Goal: Task Accomplishment & Management: Complete application form

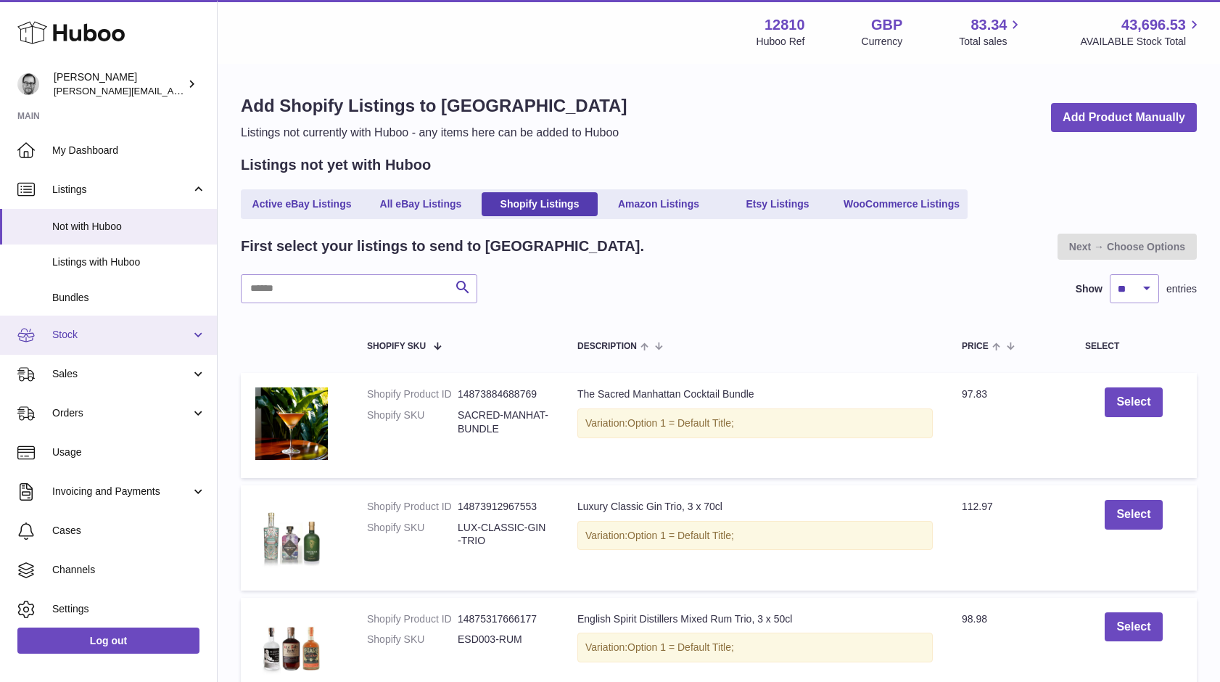
click at [84, 336] on span "Stock" at bounding box center [121, 335] width 139 height 14
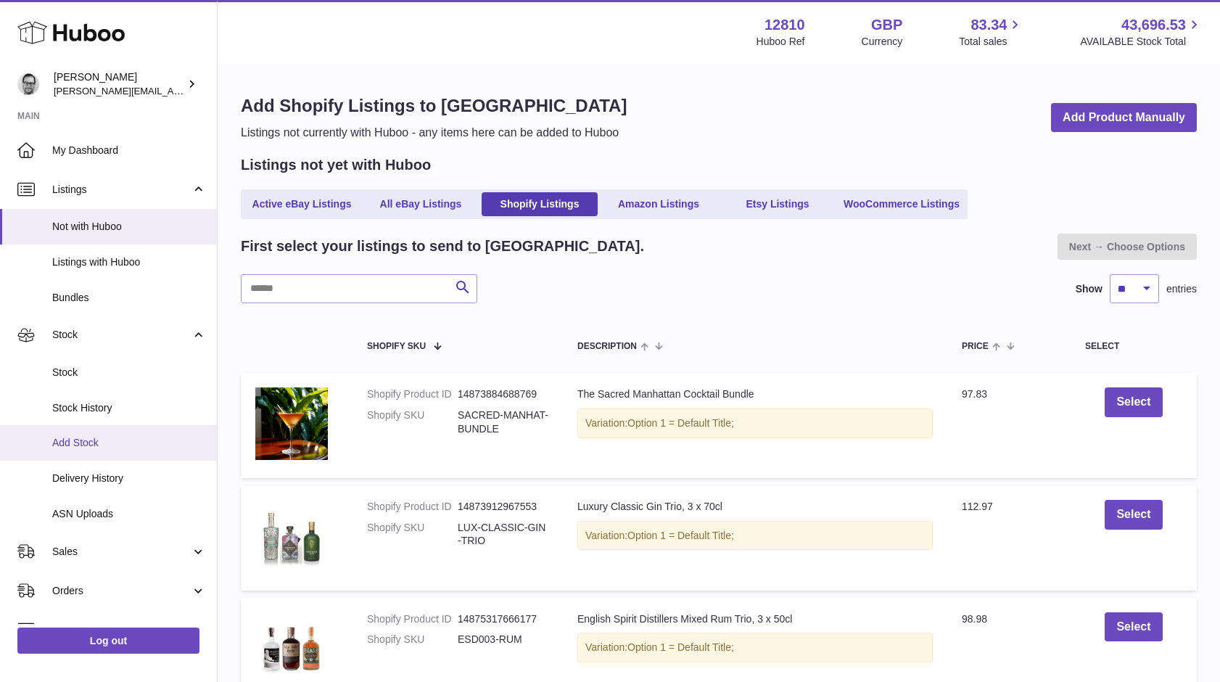
click at [81, 448] on span "Add Stock" at bounding box center [129, 443] width 154 height 14
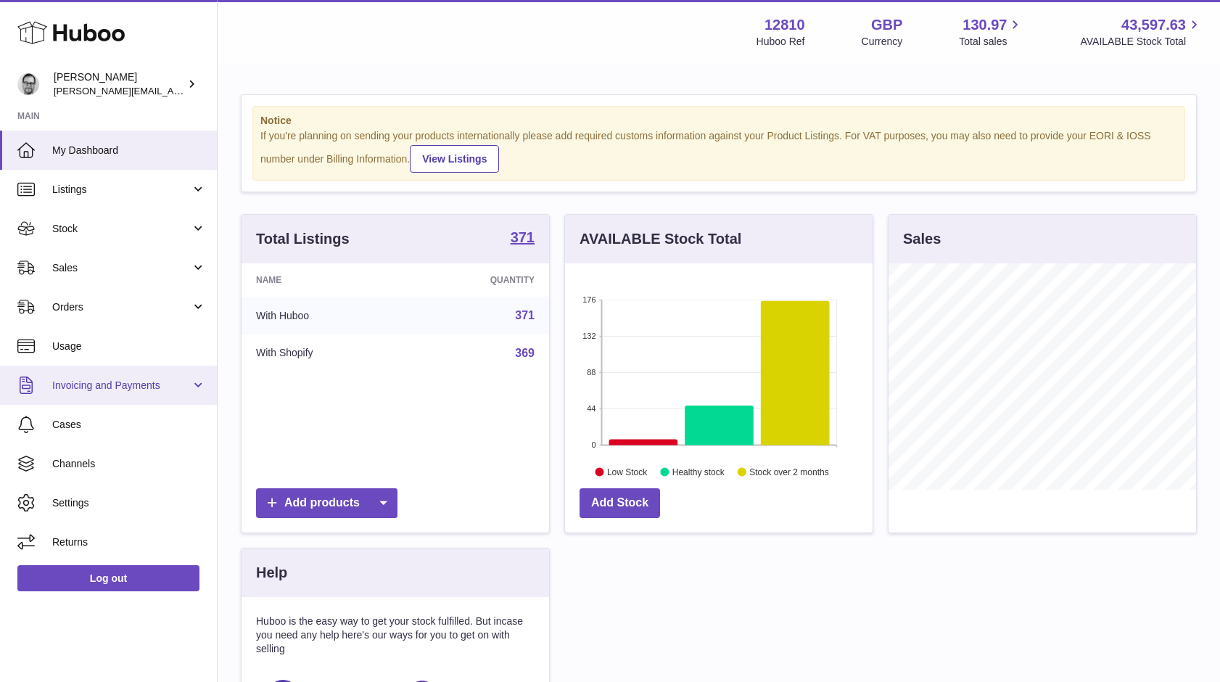
scroll to position [226, 308]
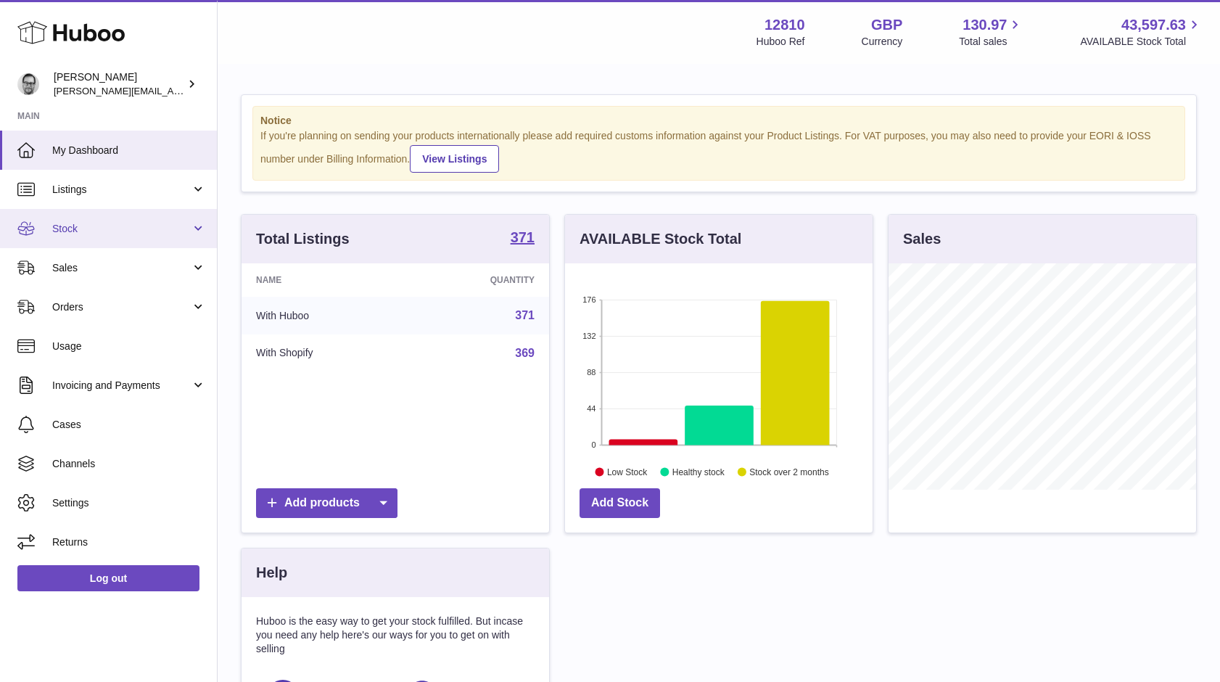
click at [85, 226] on span "Stock" at bounding box center [121, 229] width 139 height 14
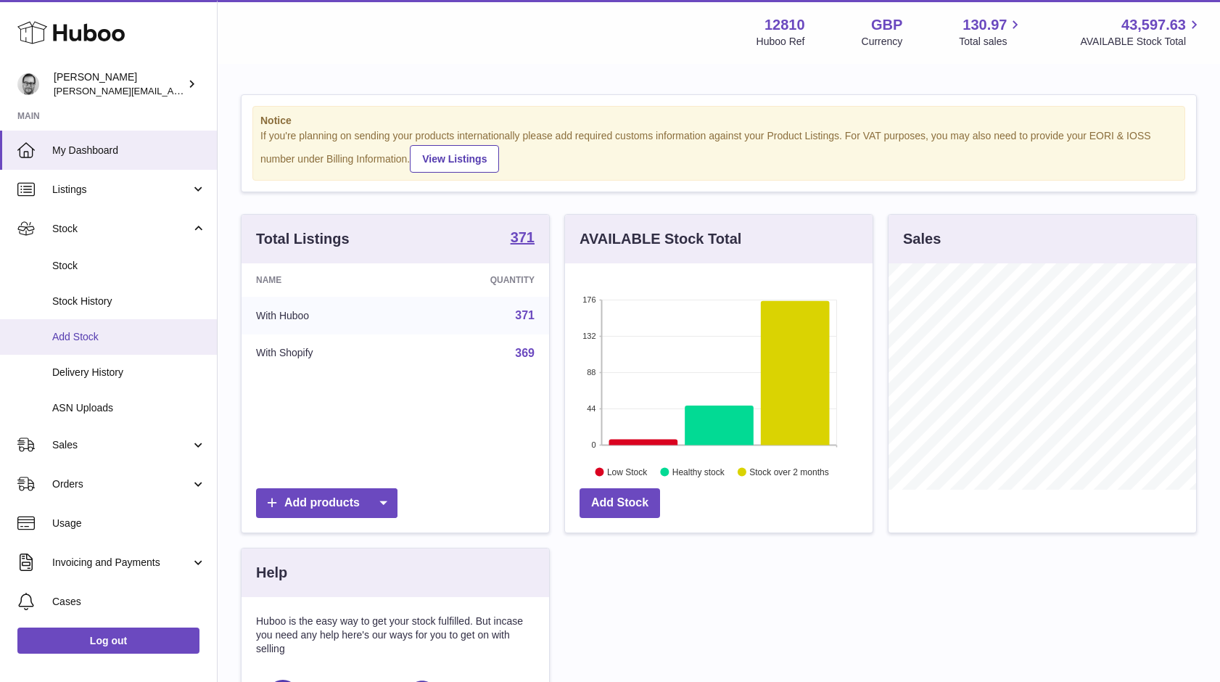
click at [70, 343] on span "Add Stock" at bounding box center [129, 337] width 154 height 14
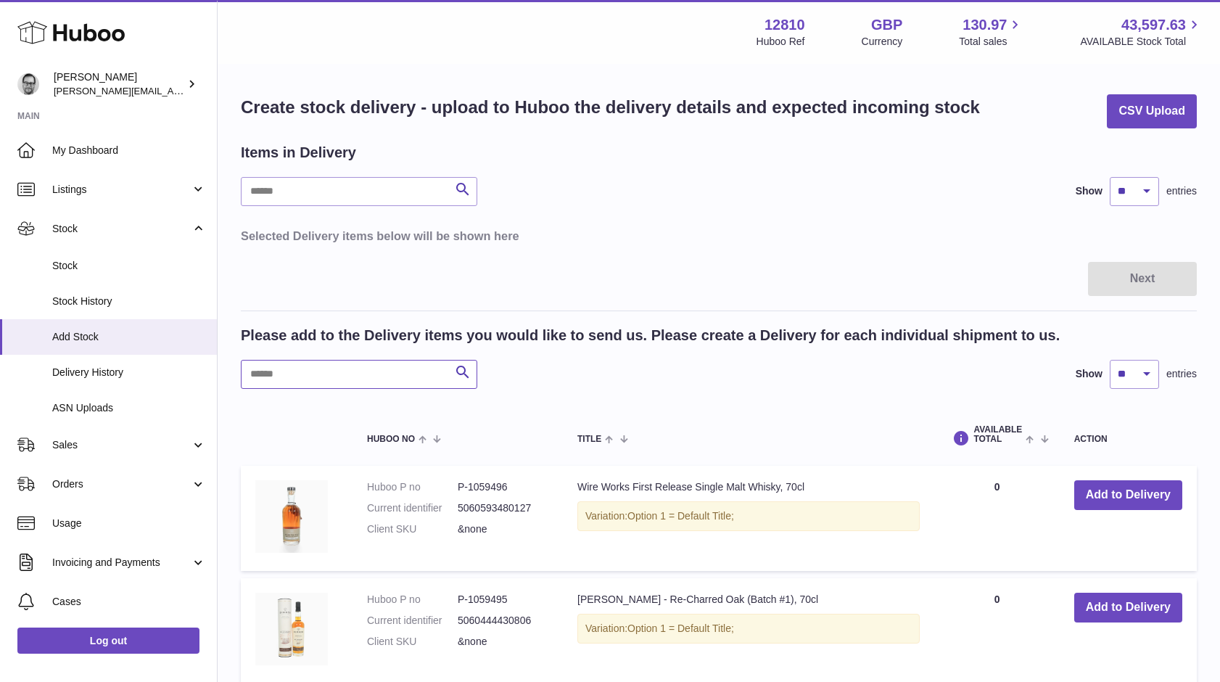
click at [340, 370] on input "text" at bounding box center [359, 374] width 236 height 29
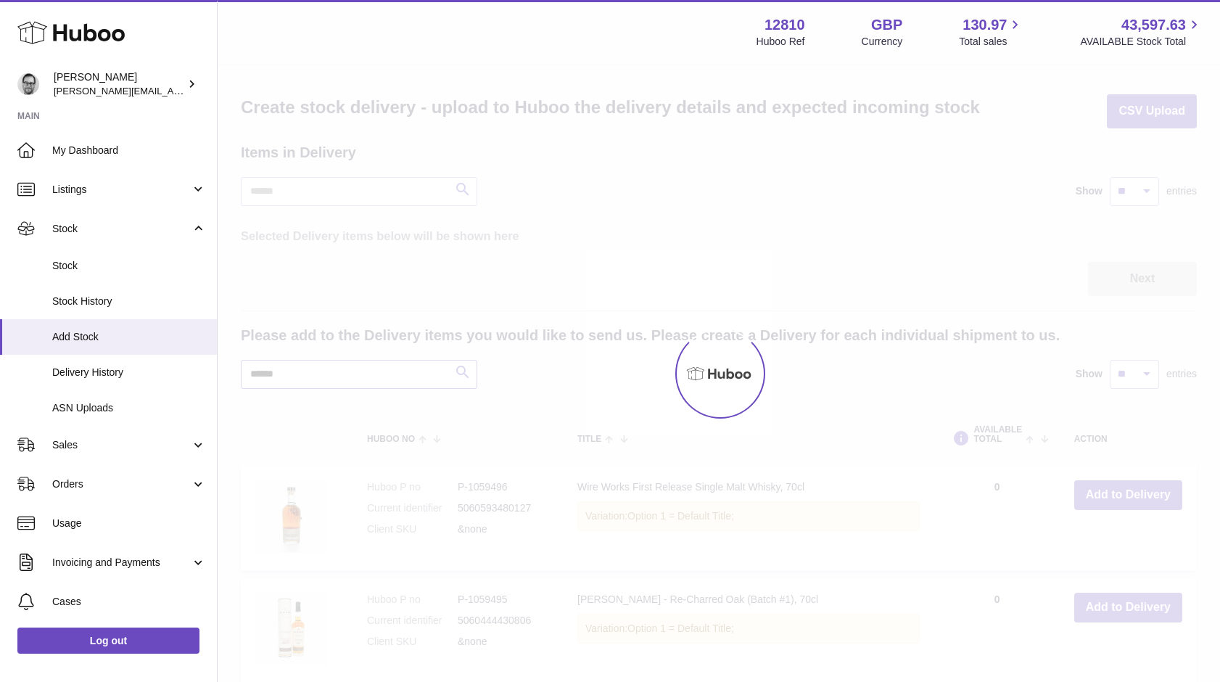
type input "******"
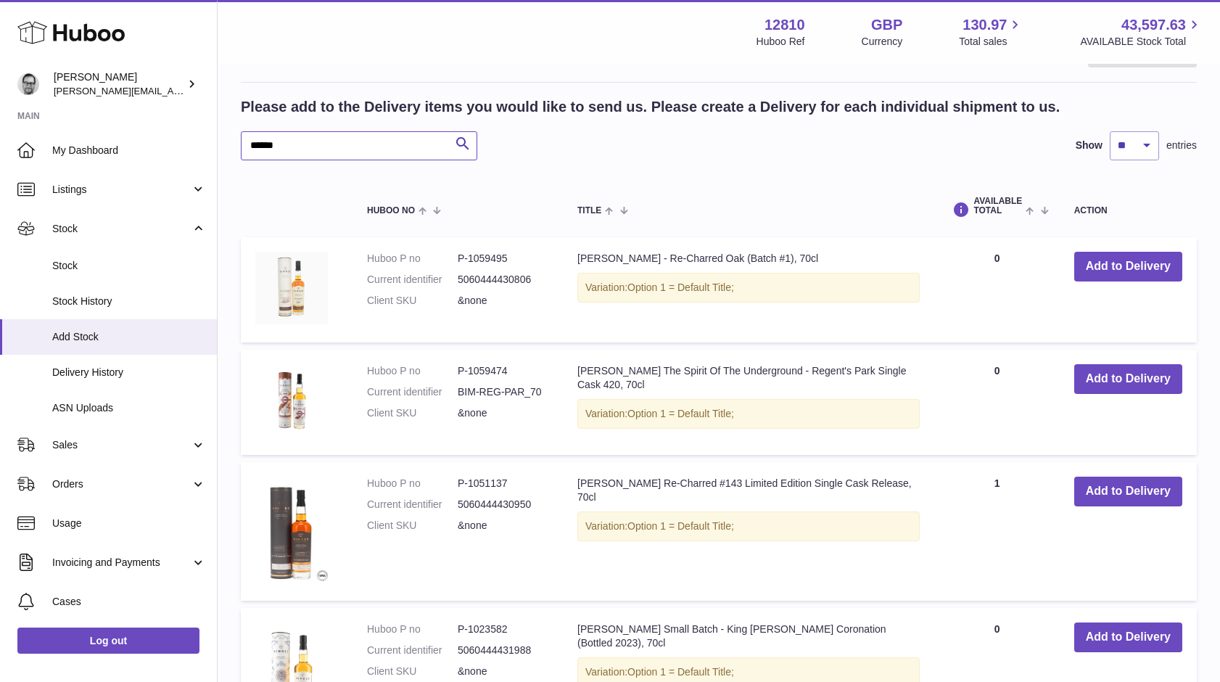
scroll to position [231, 0]
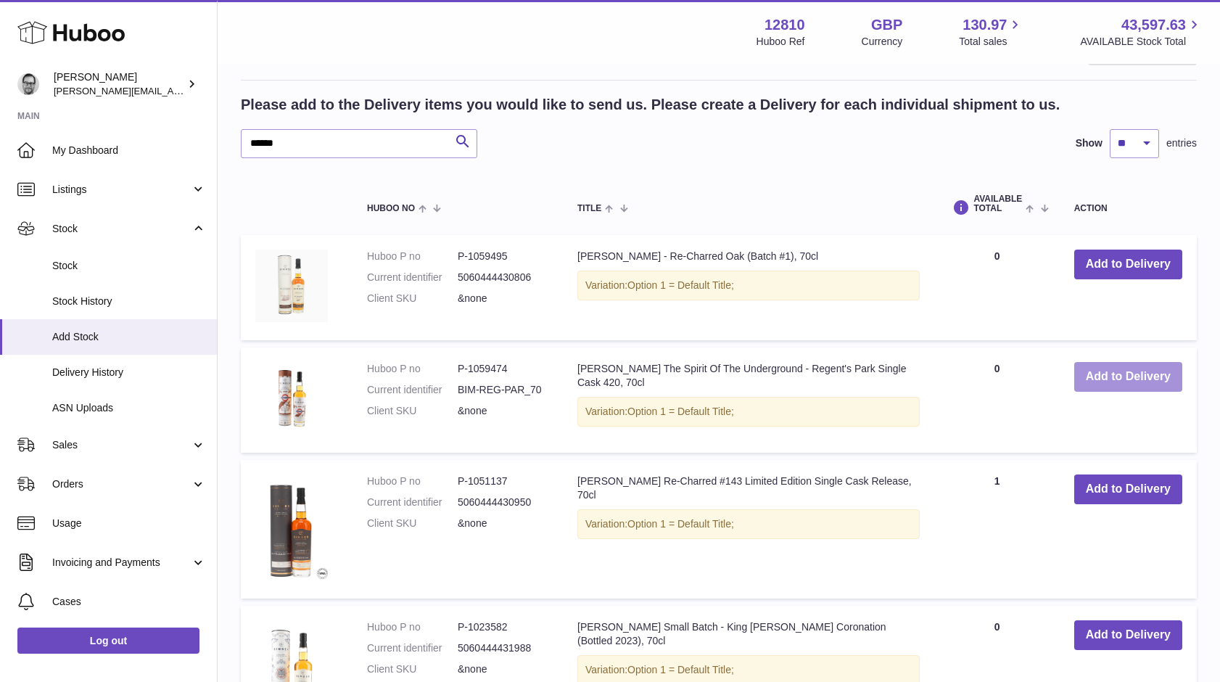
click at [1121, 378] on button "Add to Delivery" at bounding box center [1128, 377] width 108 height 30
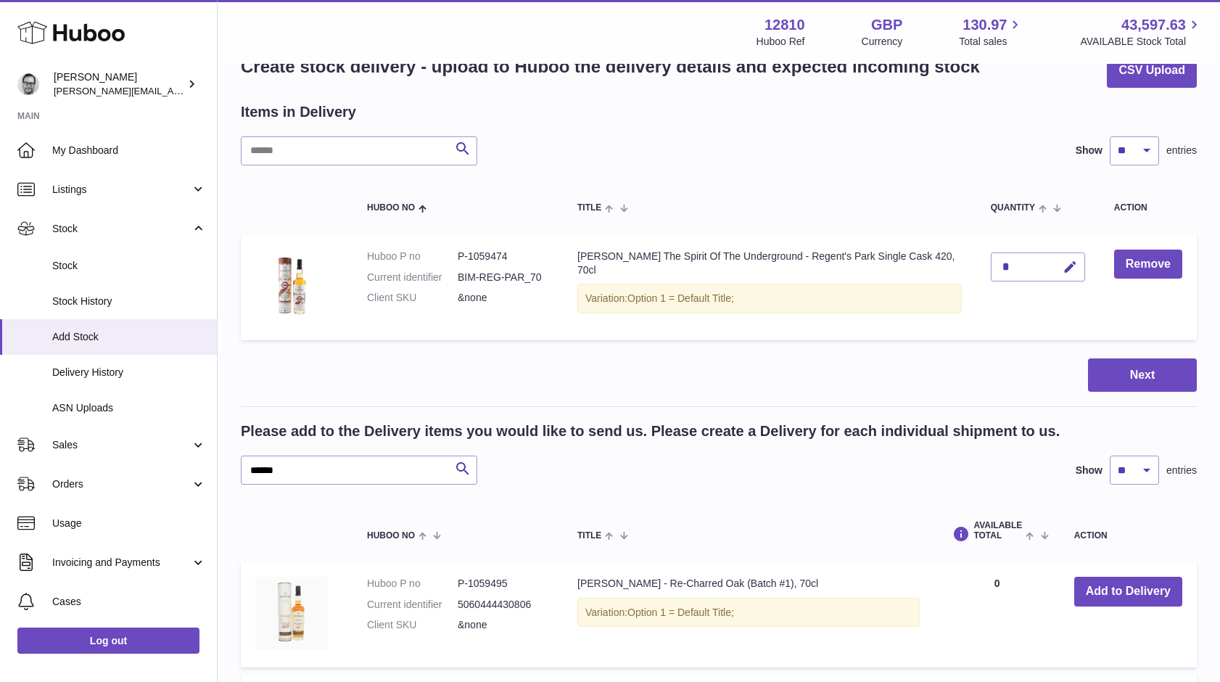
scroll to position [0, 0]
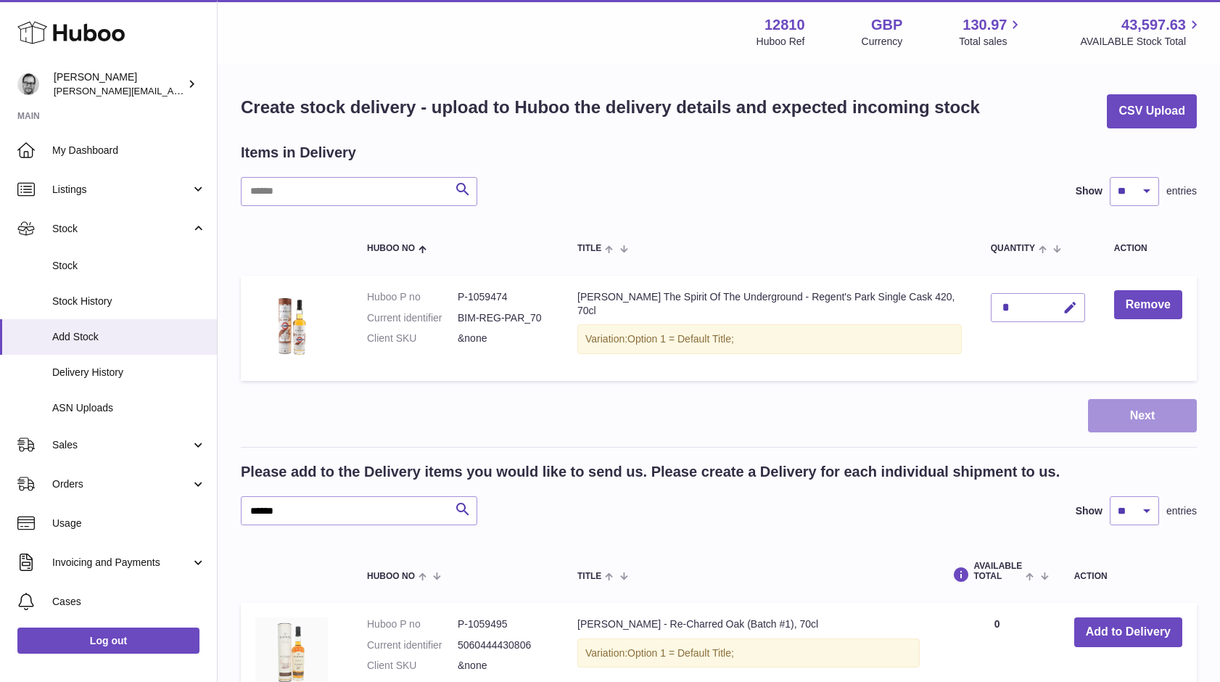
click at [1137, 420] on button "Next" at bounding box center [1142, 416] width 109 height 34
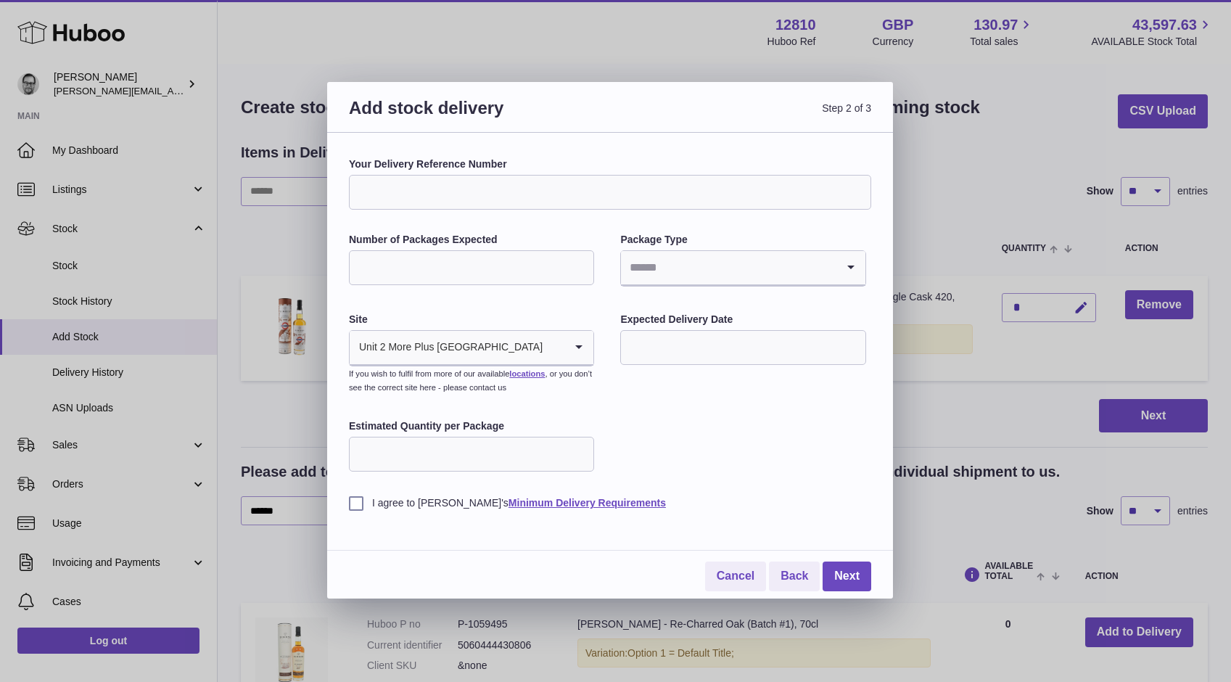
click at [424, 184] on input "Your Delivery Reference Number" at bounding box center [610, 192] width 522 height 35
click at [469, 190] on input "**********" at bounding box center [610, 192] width 522 height 35
type input "**********"
click at [432, 265] on input "Number of Packages Expected" at bounding box center [471, 267] width 245 height 35
type input "*"
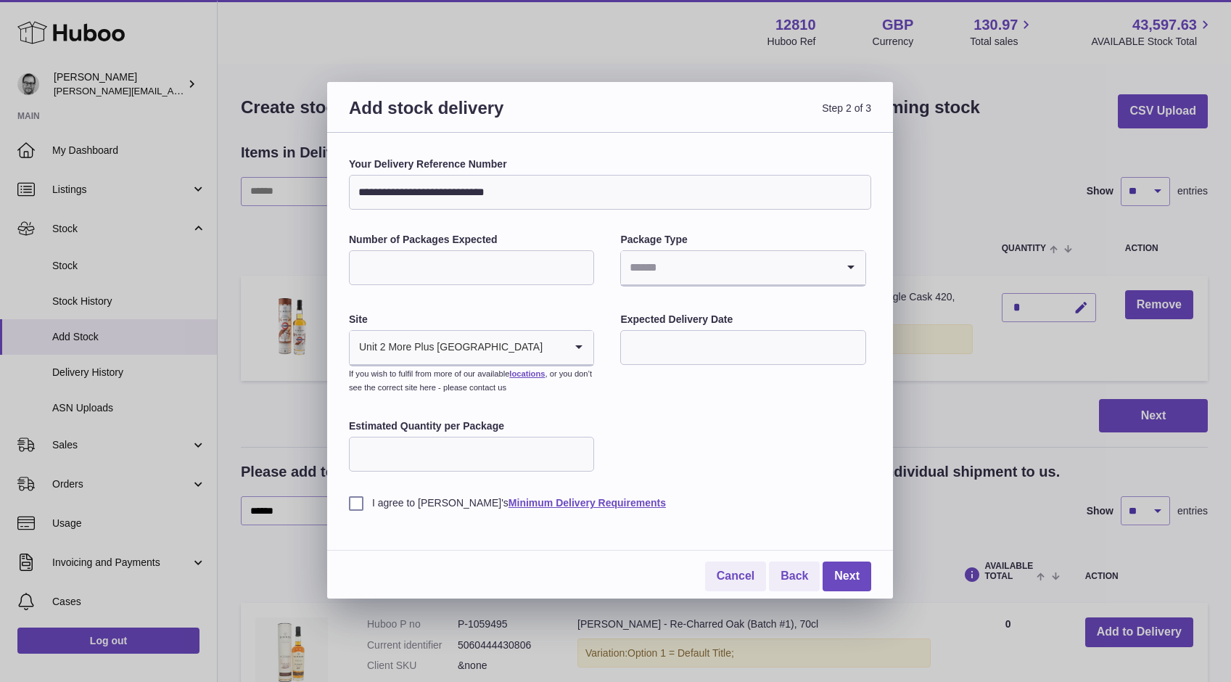
click at [652, 265] on input "Search for option" at bounding box center [728, 267] width 215 height 33
click at [654, 357] on li "Boxes" at bounding box center [743, 364] width 242 height 29
click at [664, 343] on input "text" at bounding box center [742, 347] width 245 height 35
click at [794, 521] on span "27" at bounding box center [788, 526] width 26 height 26
type input "**********"
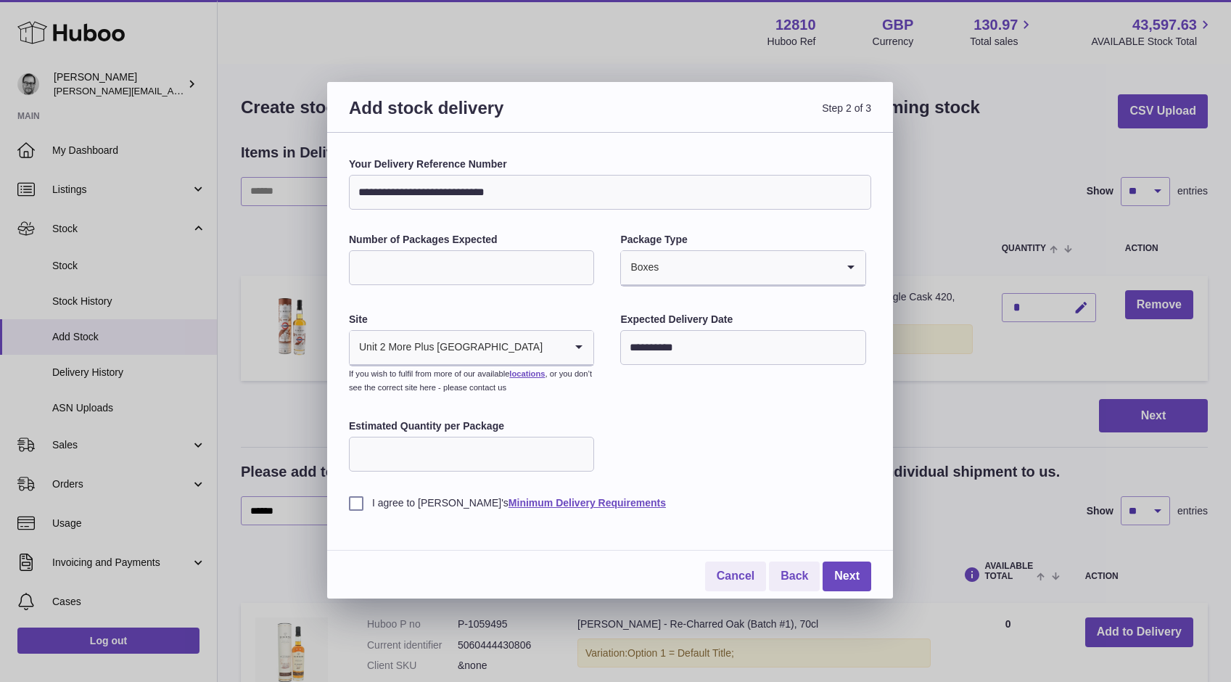
click at [352, 442] on input "Estimated Quantity per Package" at bounding box center [471, 454] width 245 height 35
type input "*"
click at [353, 497] on label "I agree to Huboo's Minimum Delivery Requirements" at bounding box center [610, 503] width 522 height 14
click at [848, 568] on link "Next" at bounding box center [846, 576] width 49 height 30
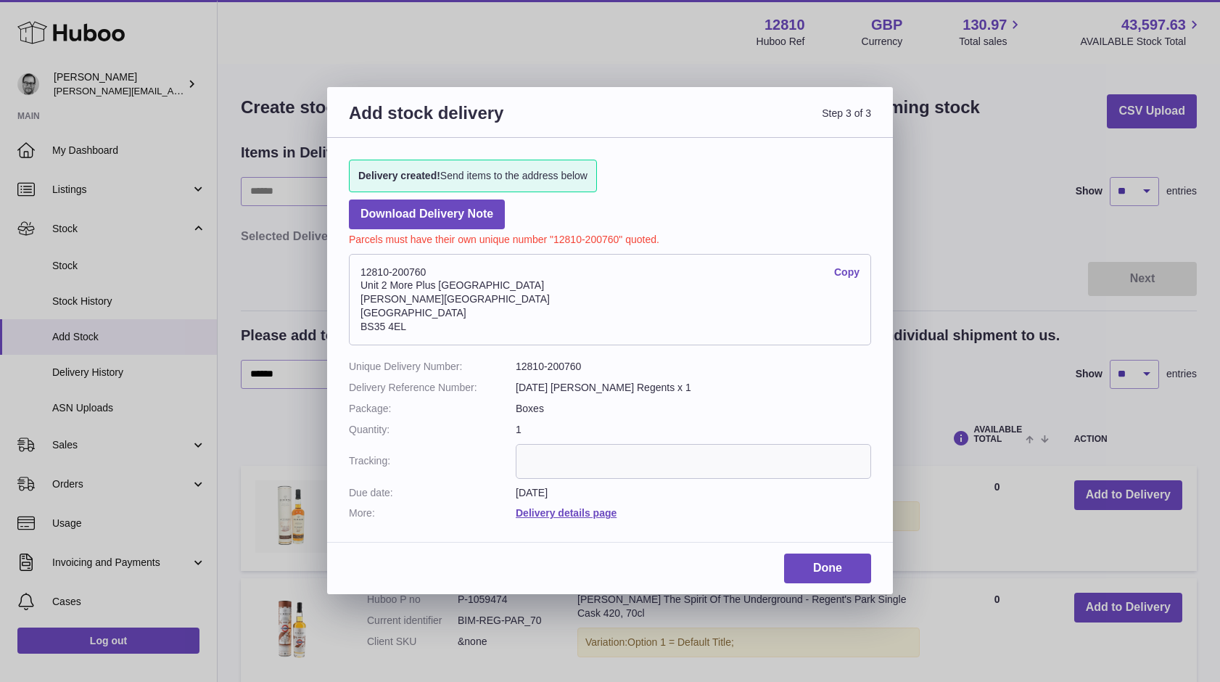
click at [416, 270] on address "12810-200760 Copy Unit 2 More Plus Central Park Hudson Ave Severn Beach BS35 4EL" at bounding box center [610, 299] width 522 height 91
copy address "200760 Copy"
drag, startPoint x: 409, startPoint y: 327, endPoint x: 362, endPoint y: 274, distance: 70.9
click at [362, 274] on address "12810-200760 Copy Unit 2 More Plus Central Park Hudson Ave Severn Beach BS35 4EL" at bounding box center [610, 299] width 522 height 91
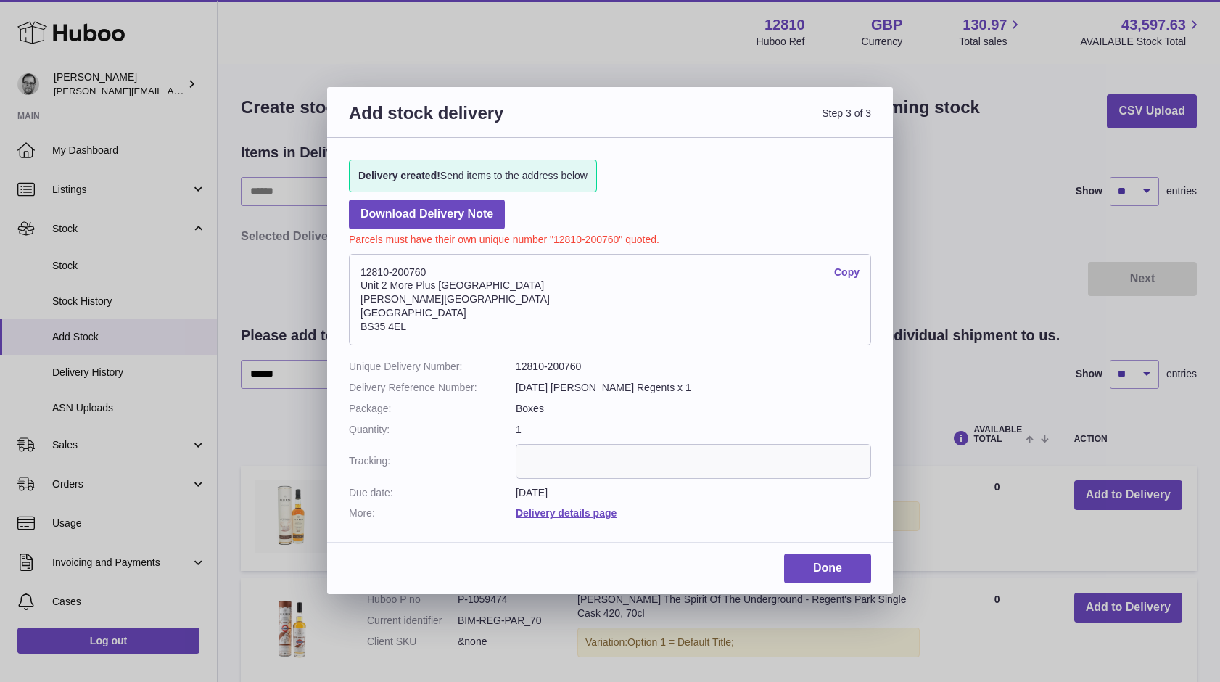
copy address "12810-200760 Copy Unit 2 More Plus Central Park Hudson Ave Severn Beach BS35 4EL"
click at [440, 281] on address "12810-200760 Copy Unit 2 More Plus Central Park Hudson Ave Severn Beach BS35 4EL" at bounding box center [610, 299] width 522 height 91
drag, startPoint x: 583, startPoint y: 364, endPoint x: 511, endPoint y: 368, distance: 71.9
click at [511, 368] on dl "Unique Delivery Number: 12810-200760 Delivery Reference Number: 24.09.2025 Bimb…" at bounding box center [610, 440] width 522 height 160
